Goal: Task Accomplishment & Management: Manage account settings

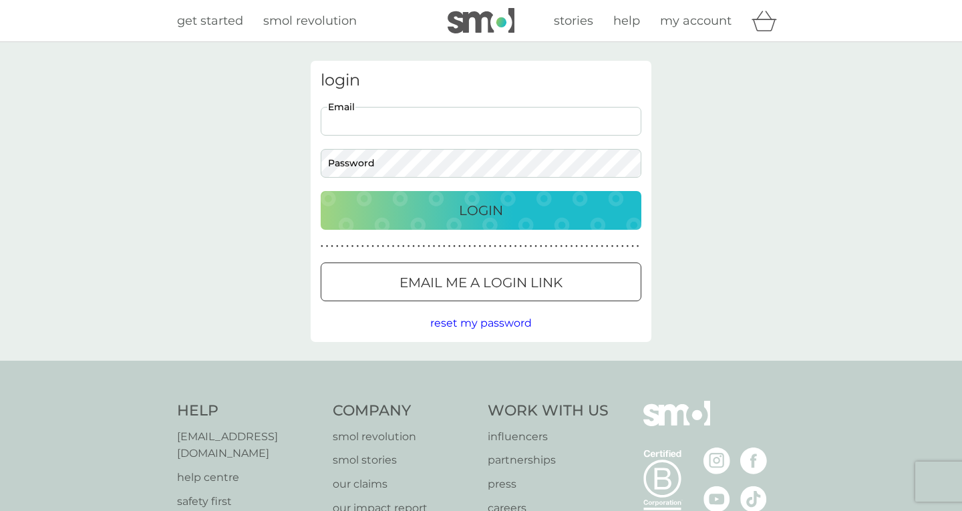
type input "[PERSON_NAME][EMAIL_ADDRESS][DOMAIN_NAME]"
click at [481, 210] on button "Login" at bounding box center [481, 210] width 321 height 39
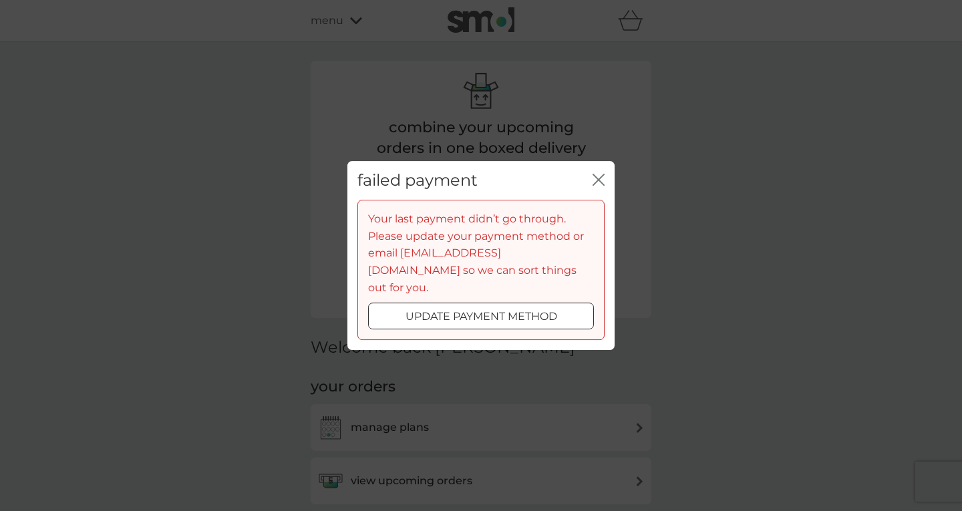
click at [530, 310] on p "update payment method" at bounding box center [481, 316] width 152 height 17
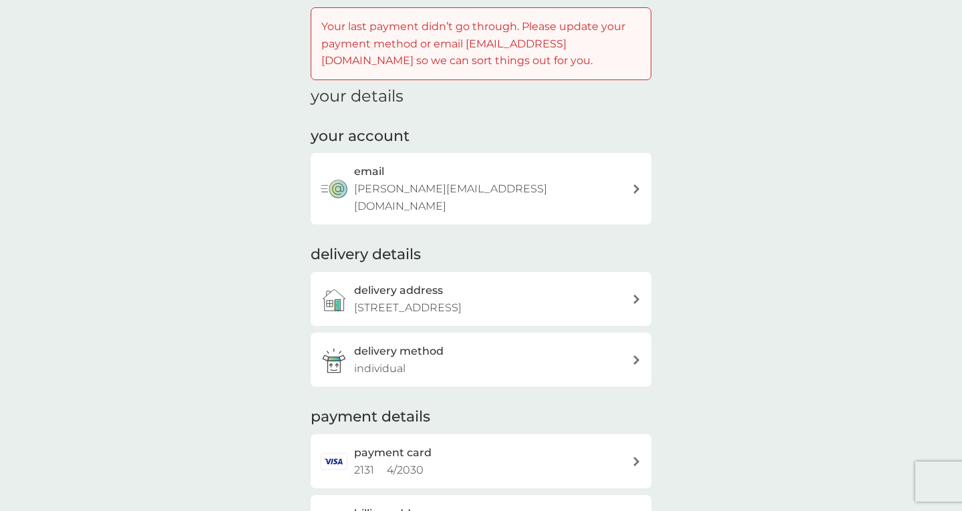
scroll to position [87, 0]
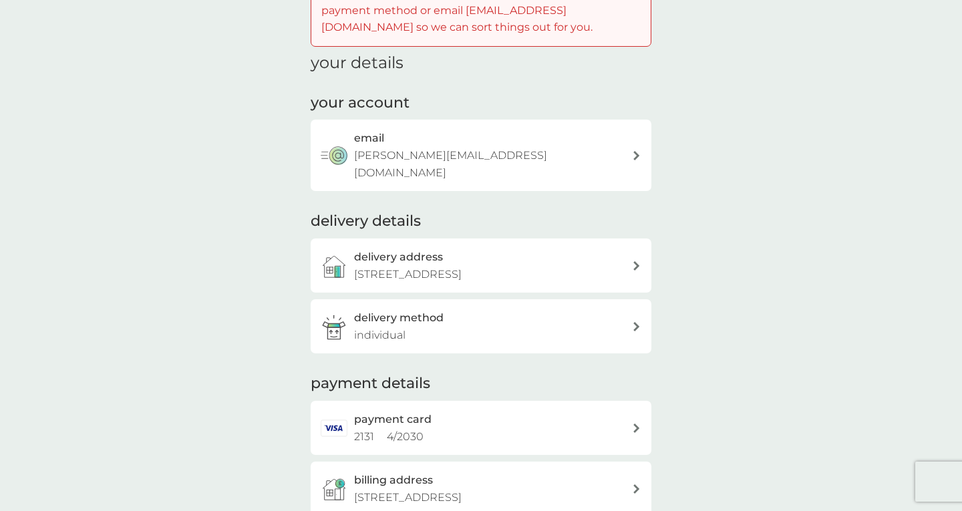
click at [584, 317] on div "delivery method individual" at bounding box center [493, 326] width 278 height 34
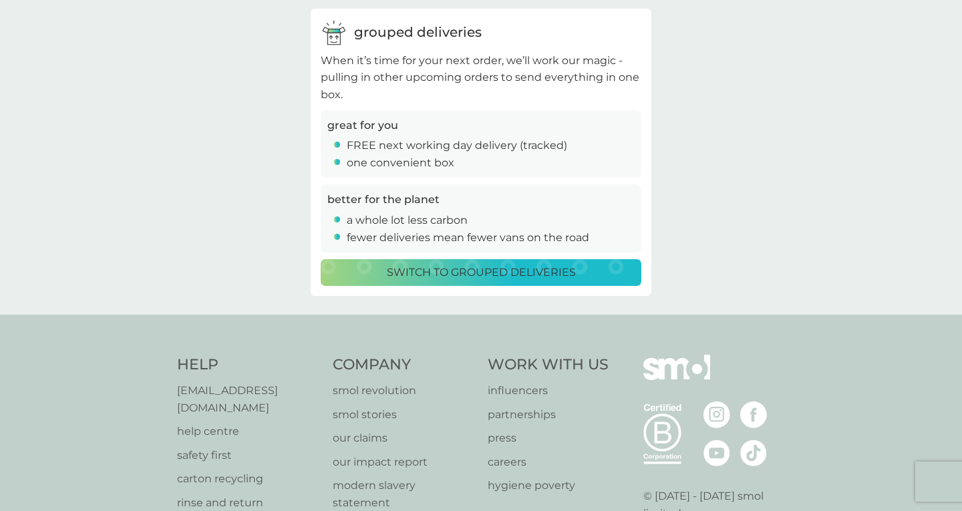
scroll to position [305, 0]
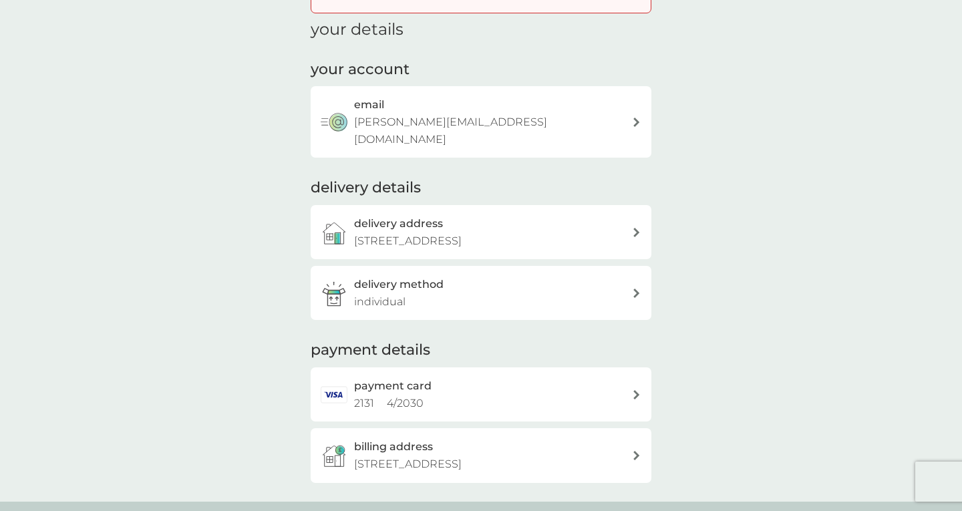
scroll to position [175, 0]
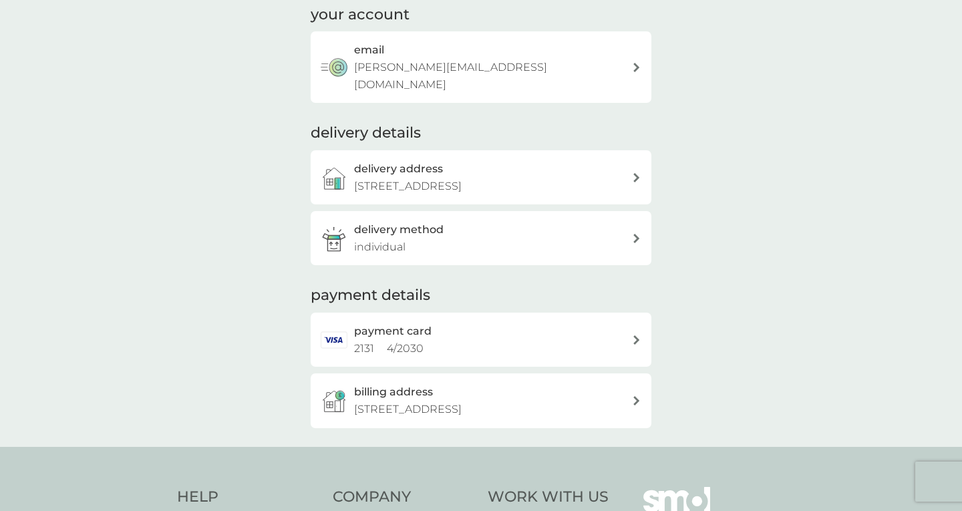
click at [583, 285] on div "payment details payment card 2131 4 / 2030 billing address [STREET_ADDRESS]" at bounding box center [481, 356] width 341 height 142
click at [577, 331] on div "payment card 2131 4 / 2030" at bounding box center [493, 340] width 278 height 34
